Goal: Task Accomplishment & Management: Use online tool/utility

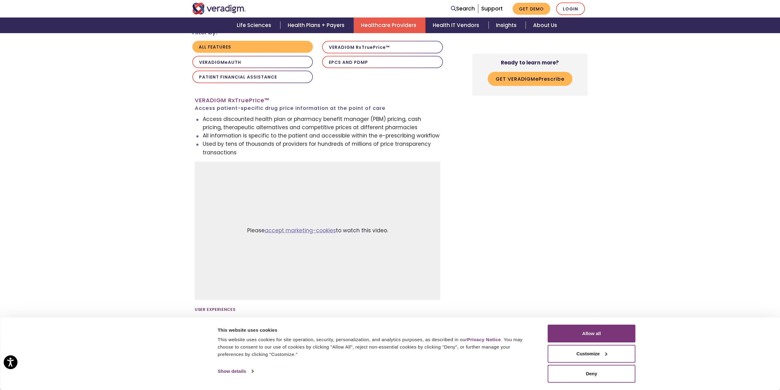
scroll to position [675, 0]
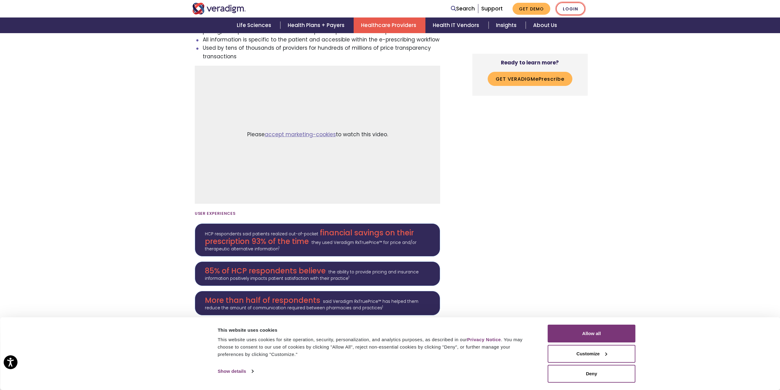
click at [579, 8] on link "Login" at bounding box center [570, 8] width 29 height 13
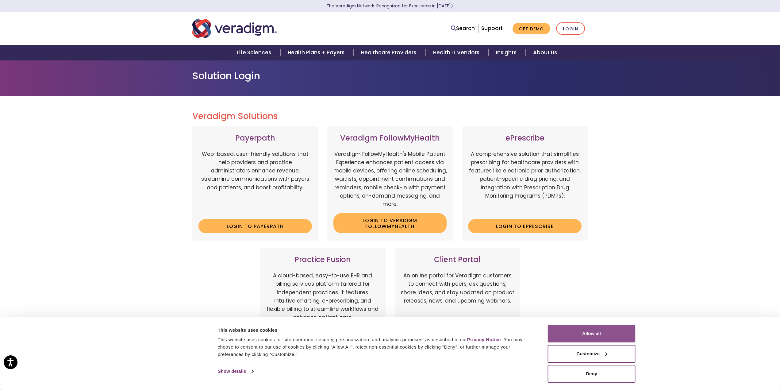
click at [593, 333] on button "Allow all" at bounding box center [592, 334] width 88 height 18
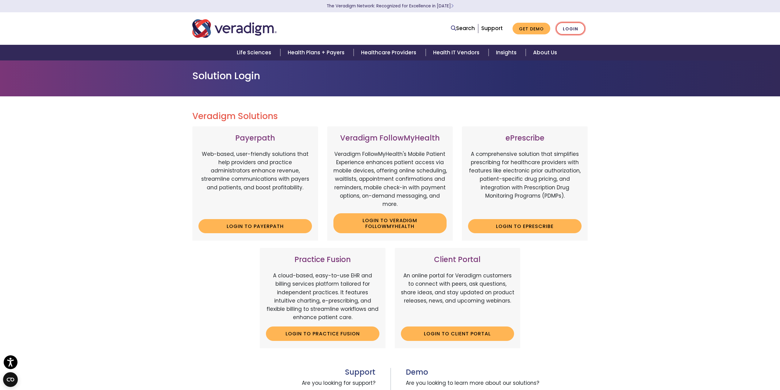
click at [572, 30] on link "Login" at bounding box center [570, 28] width 29 height 13
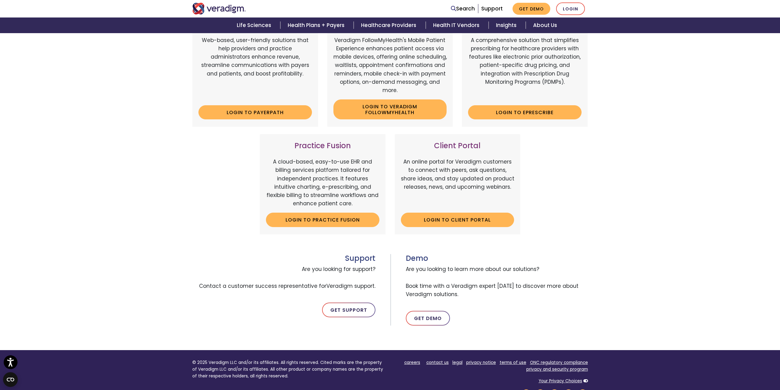
scroll to position [52, 0]
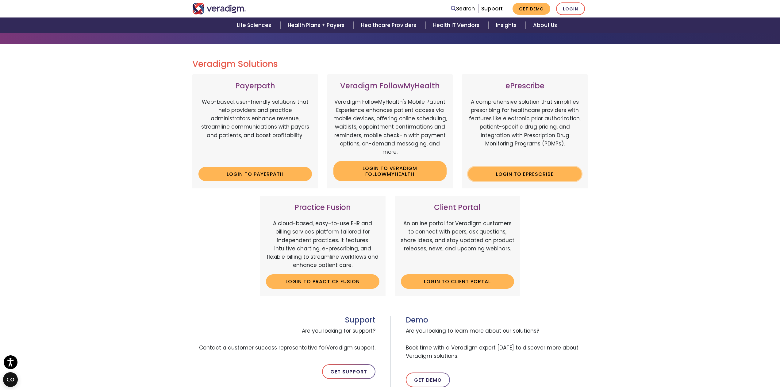
click at [504, 171] on link "Login to ePrescribe" at bounding box center [524, 174] width 113 height 14
